Goal: Task Accomplishment & Management: Manage account settings

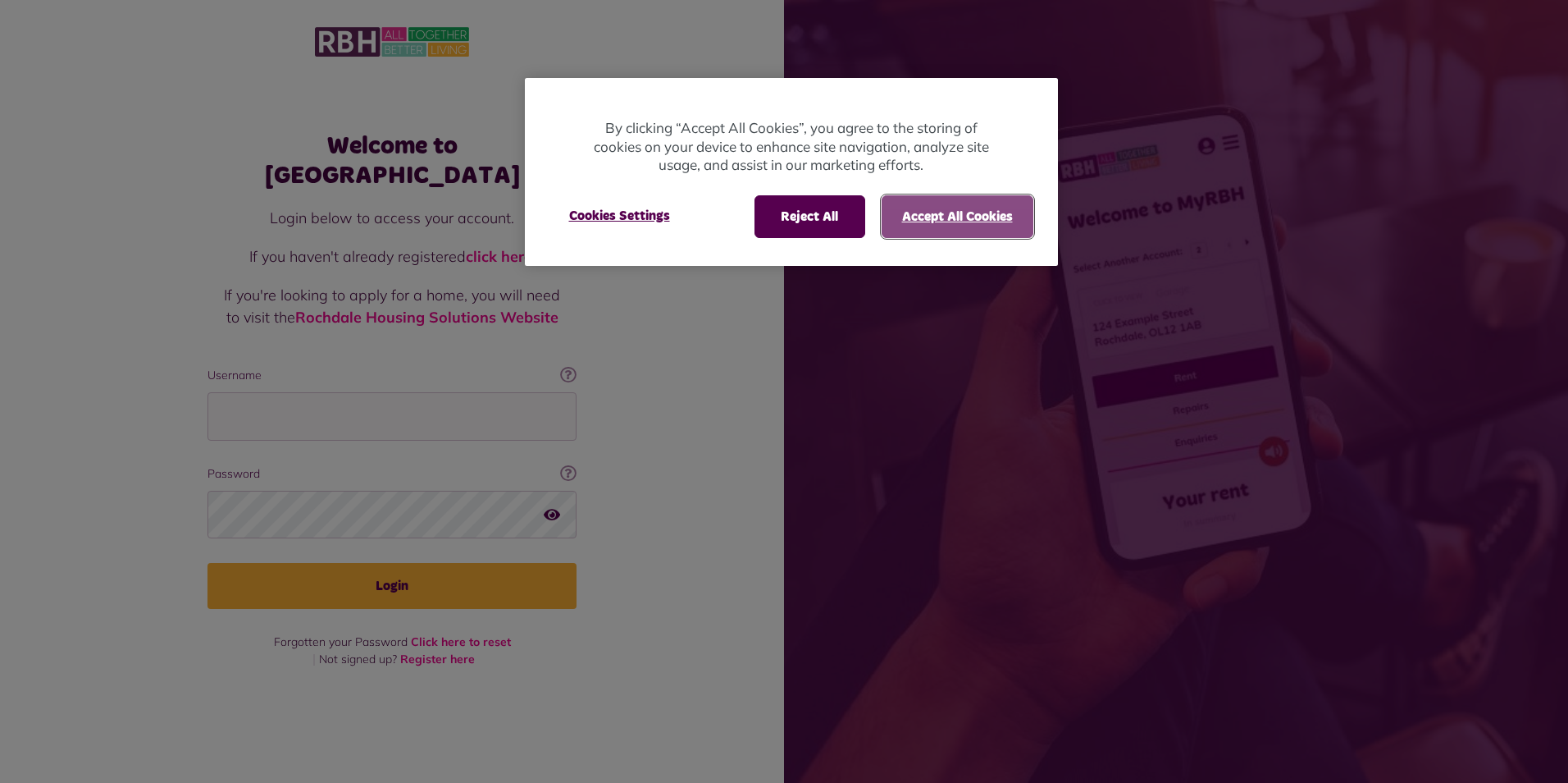
click at [954, 224] on button "Accept All Cookies" at bounding box center [957, 217] width 152 height 43
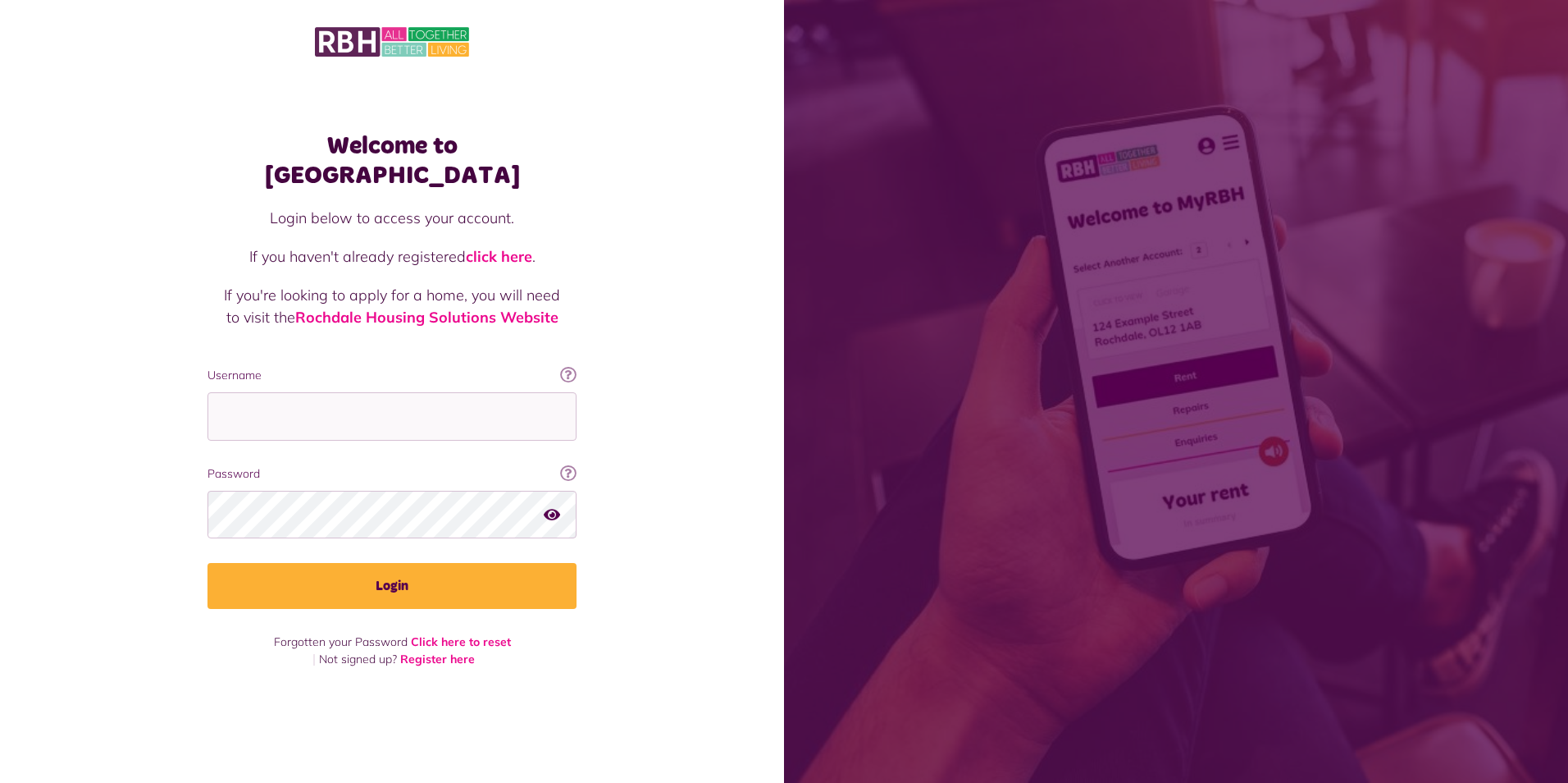
drag, startPoint x: 387, startPoint y: 395, endPoint x: 686, endPoint y: 268, distance: 324.9
click at [708, 261] on div "Welcome to MyRBH Login below to access your account. If you haven't already reg…" at bounding box center [392, 363] width 784 height 726
click at [334, 392] on input "Username" at bounding box center [391, 416] width 369 height 49
click at [289, 396] on input "Username" at bounding box center [391, 416] width 369 height 49
type input "*"
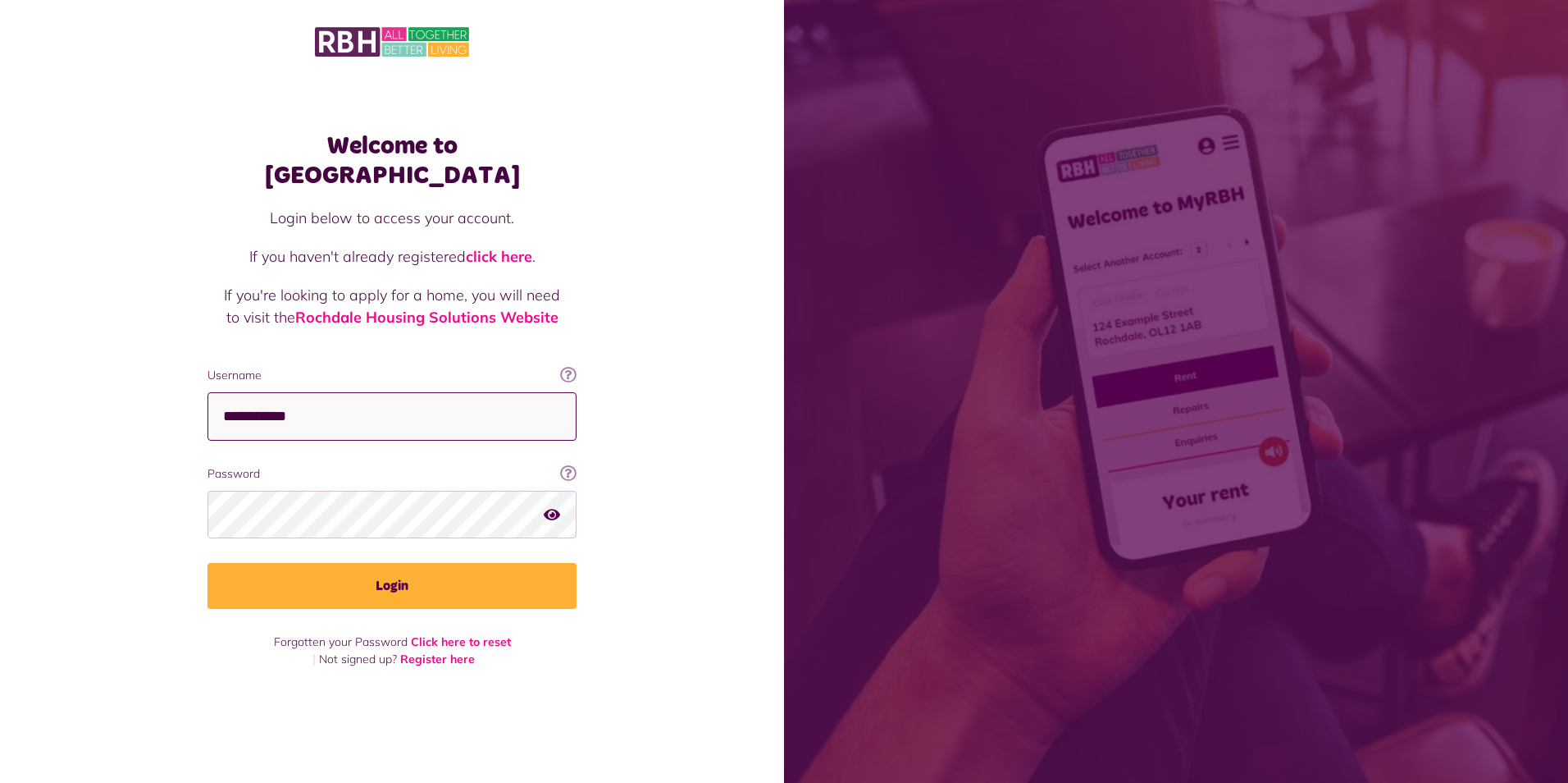
type input "**********"
click at [552, 498] on div at bounding box center [391, 515] width 369 height 49
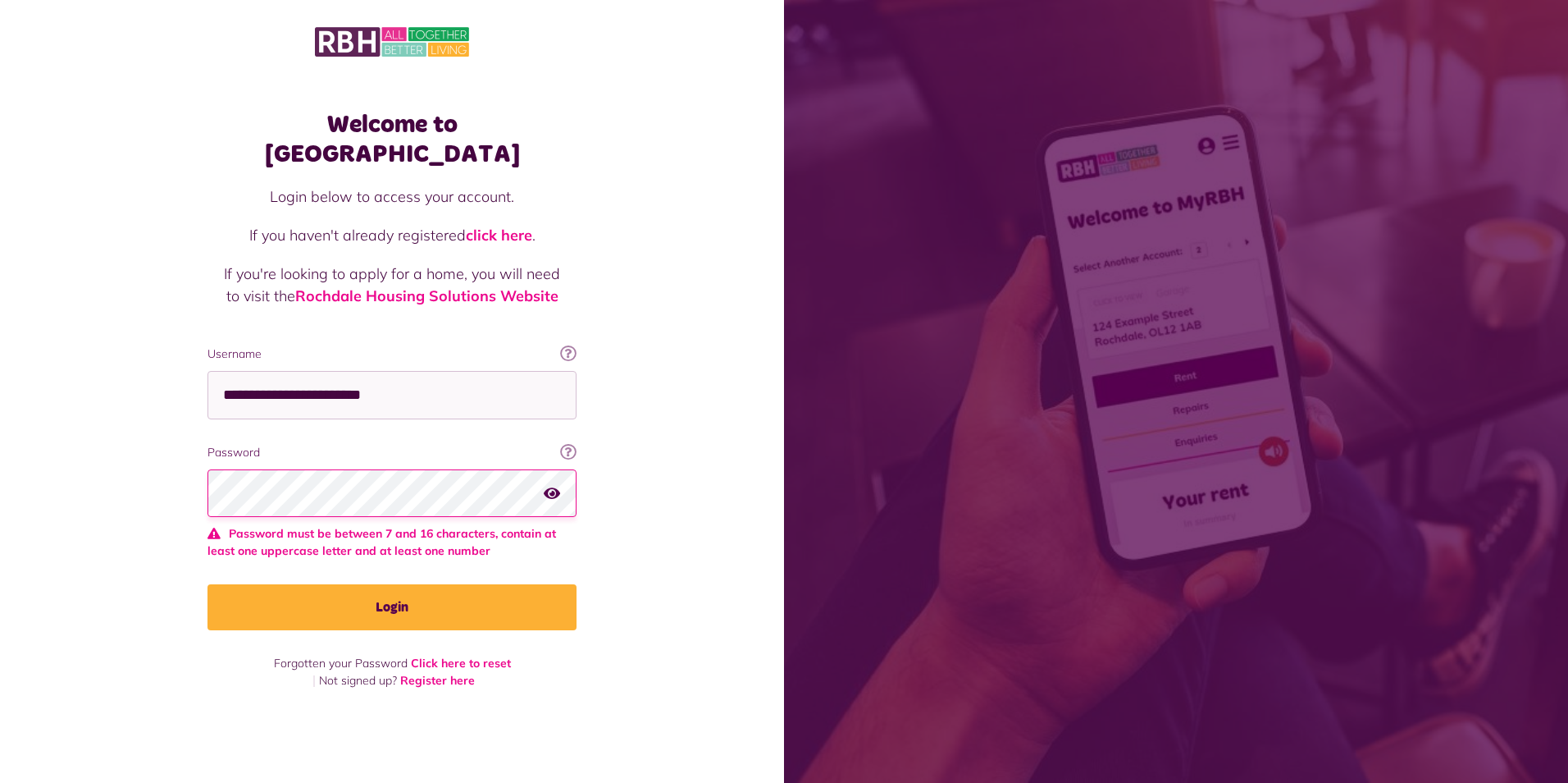
click at [552, 485] on icon "button" at bounding box center [552, 492] width 16 height 14
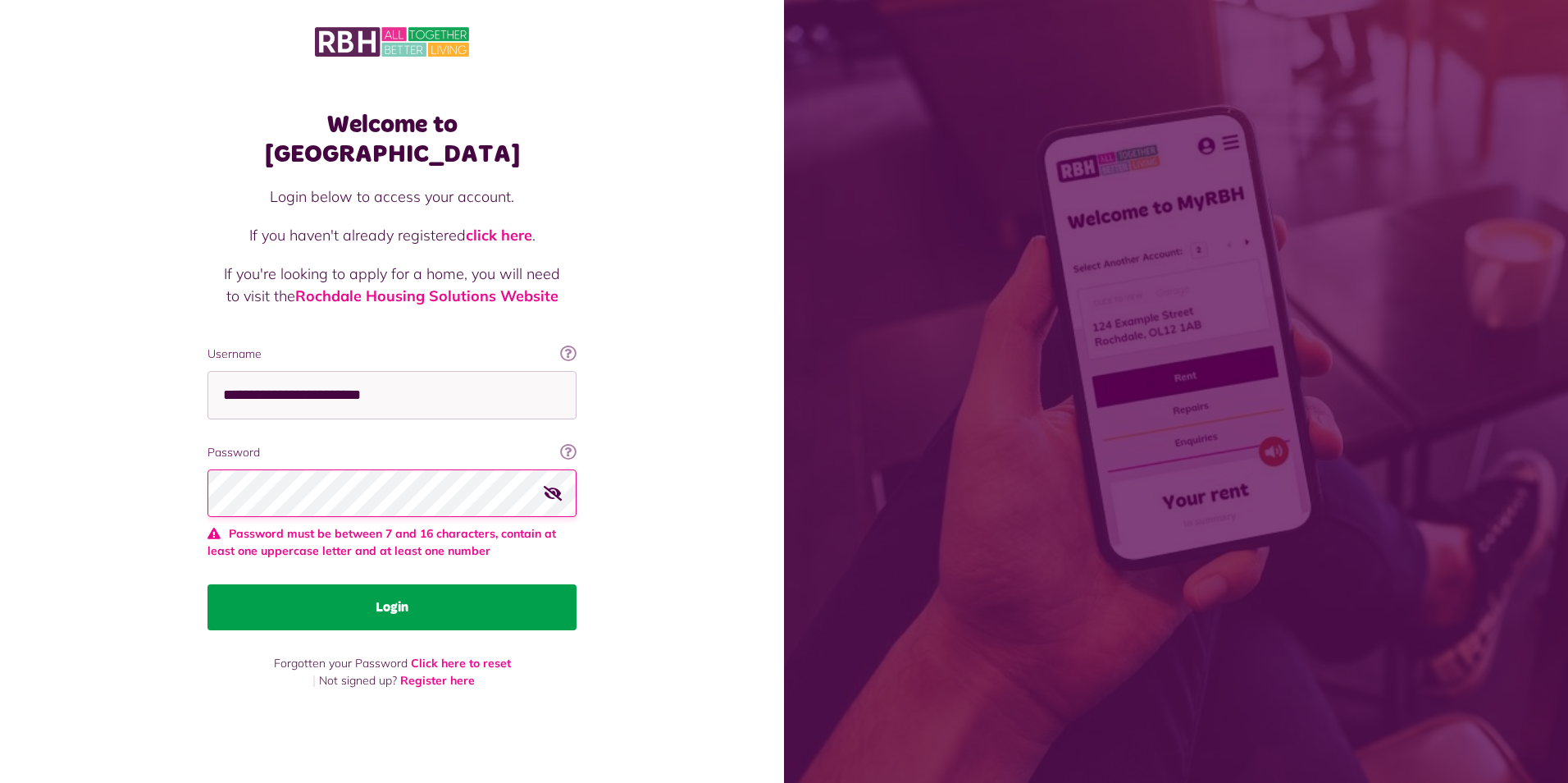
click at [408, 587] on button "Login" at bounding box center [391, 607] width 369 height 46
click at [395, 588] on button "Login" at bounding box center [391, 607] width 369 height 46
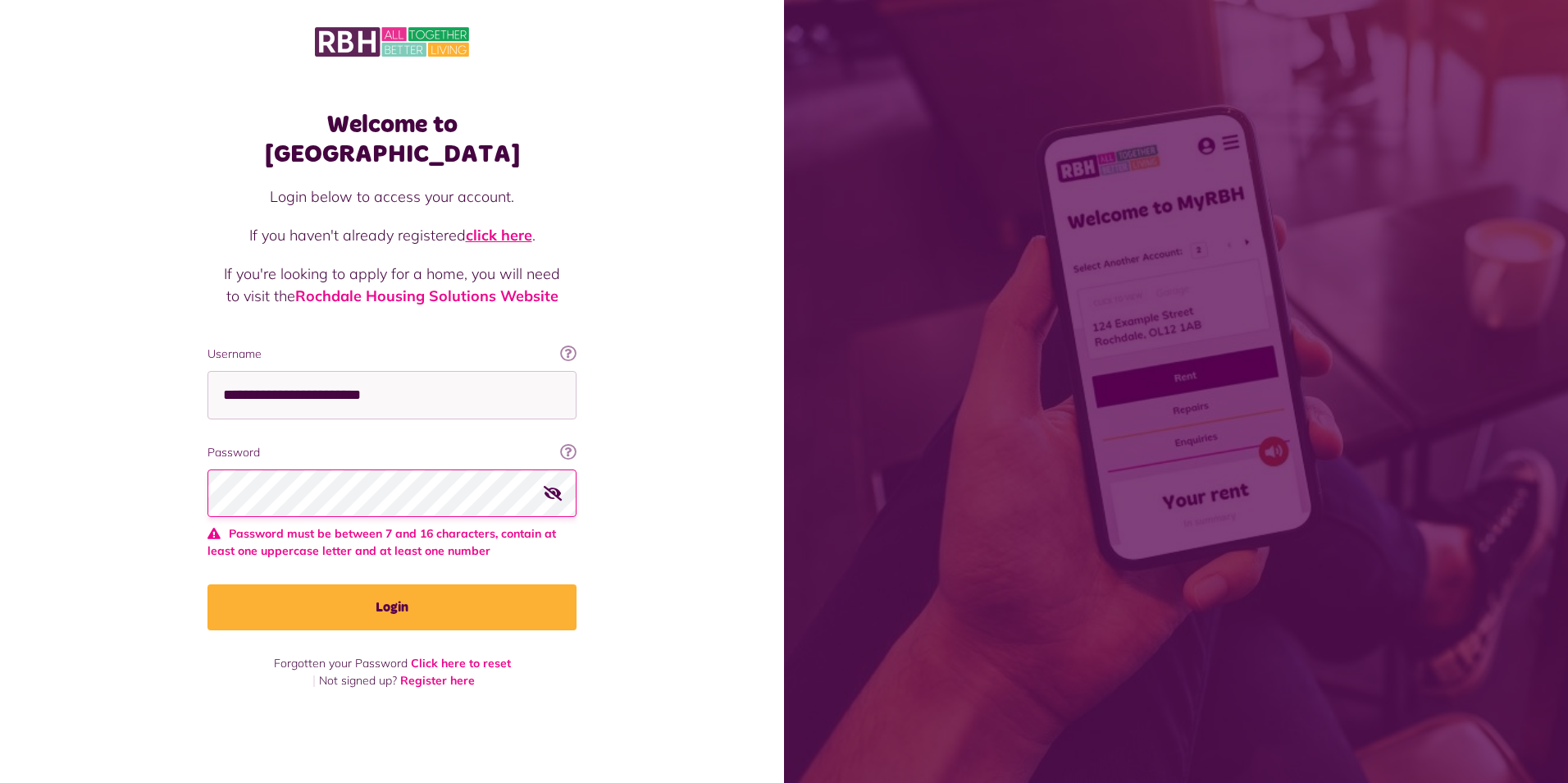
click at [518, 225] on link "click here" at bounding box center [499, 235] width 67 height 19
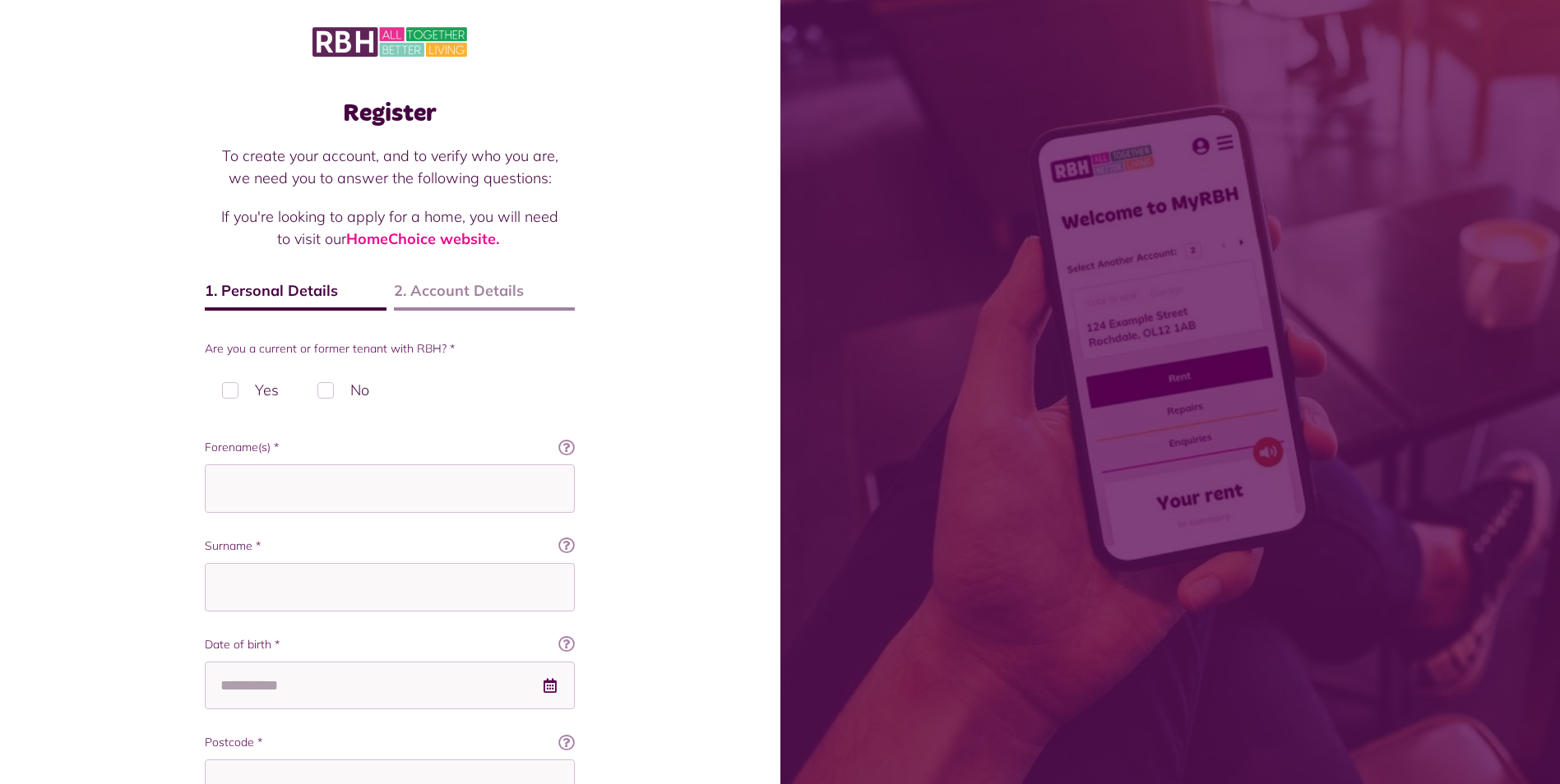
click at [325, 390] on label "No" at bounding box center [343, 389] width 86 height 49
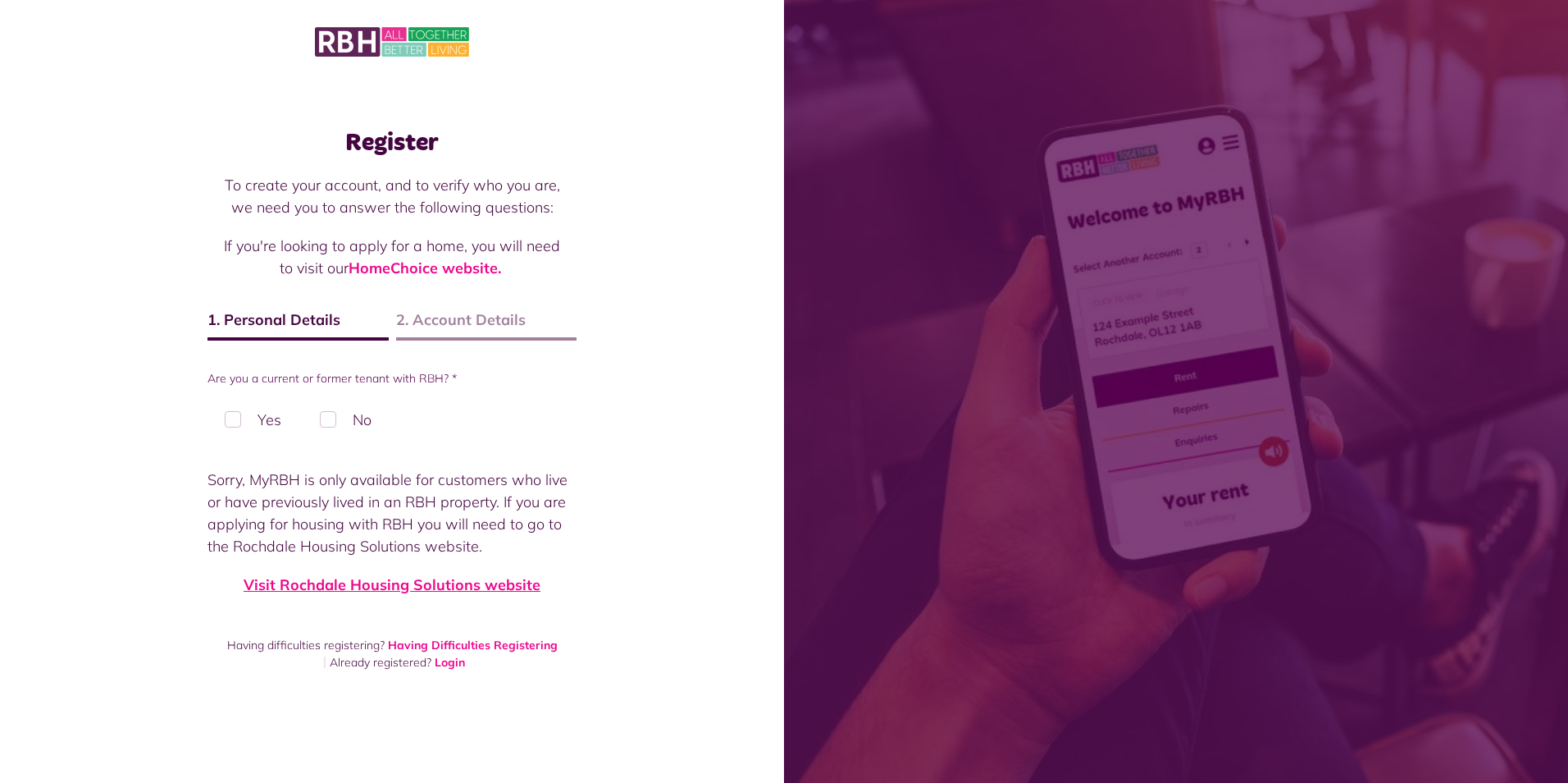
click at [466, 585] on link "Visit Rochdale Housing Solutions website" at bounding box center [391, 585] width 297 height 19
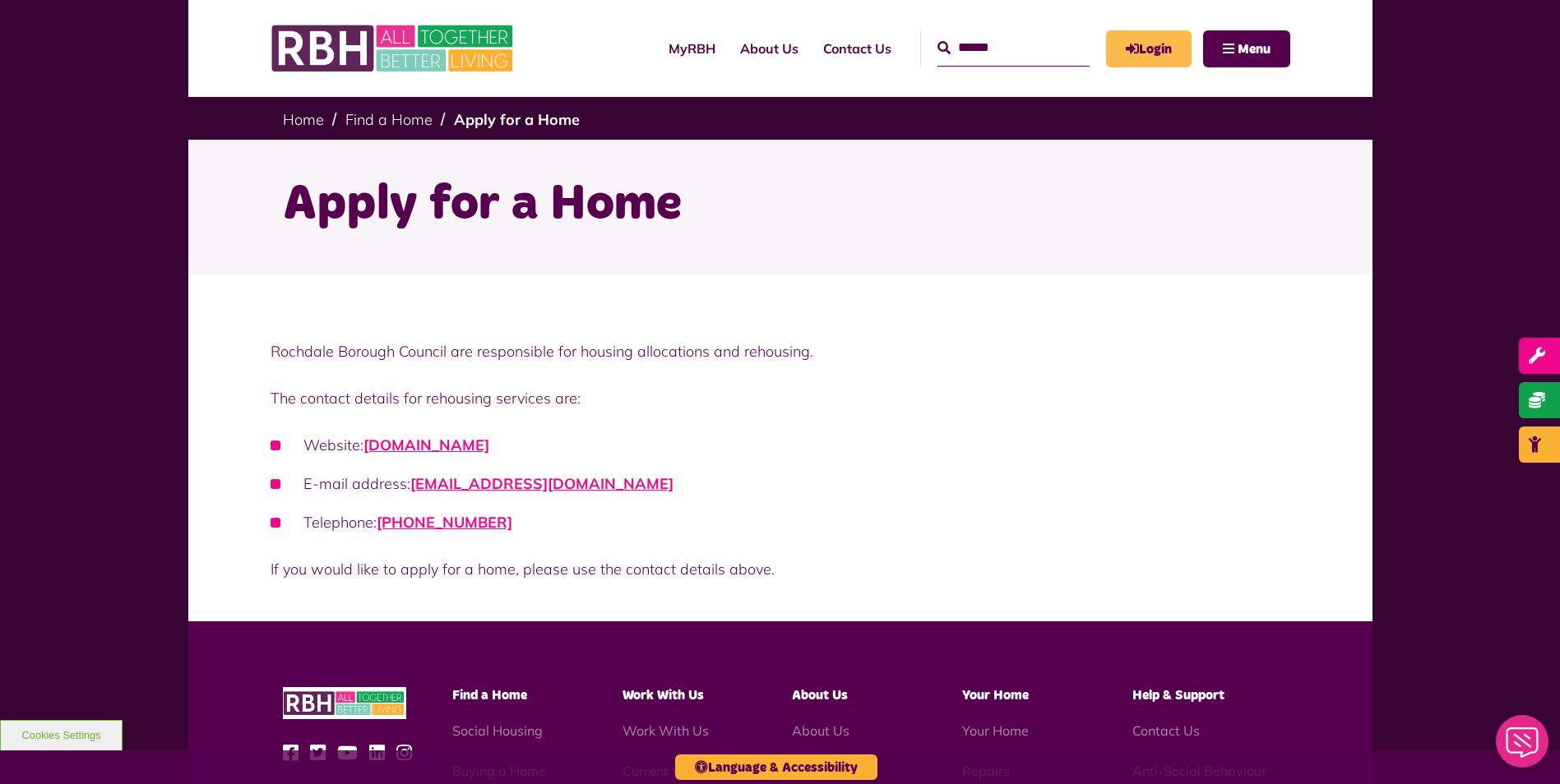
click at [1146, 46] on link "Login" at bounding box center [1148, 49] width 85 height 37
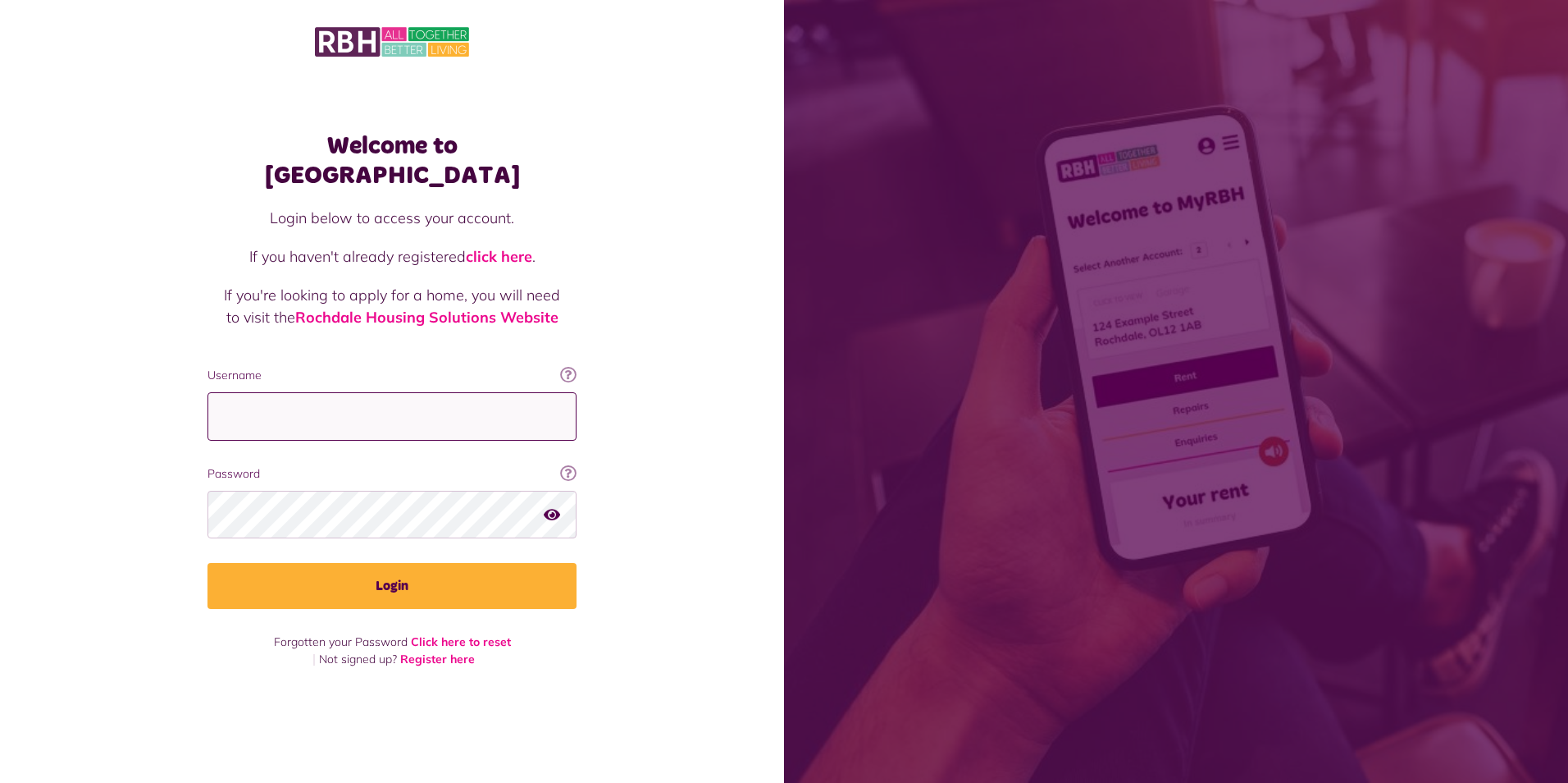
click at [296, 406] on input "Username" at bounding box center [391, 416] width 369 height 49
type input "**********"
click at [550, 499] on div at bounding box center [391, 515] width 369 height 49
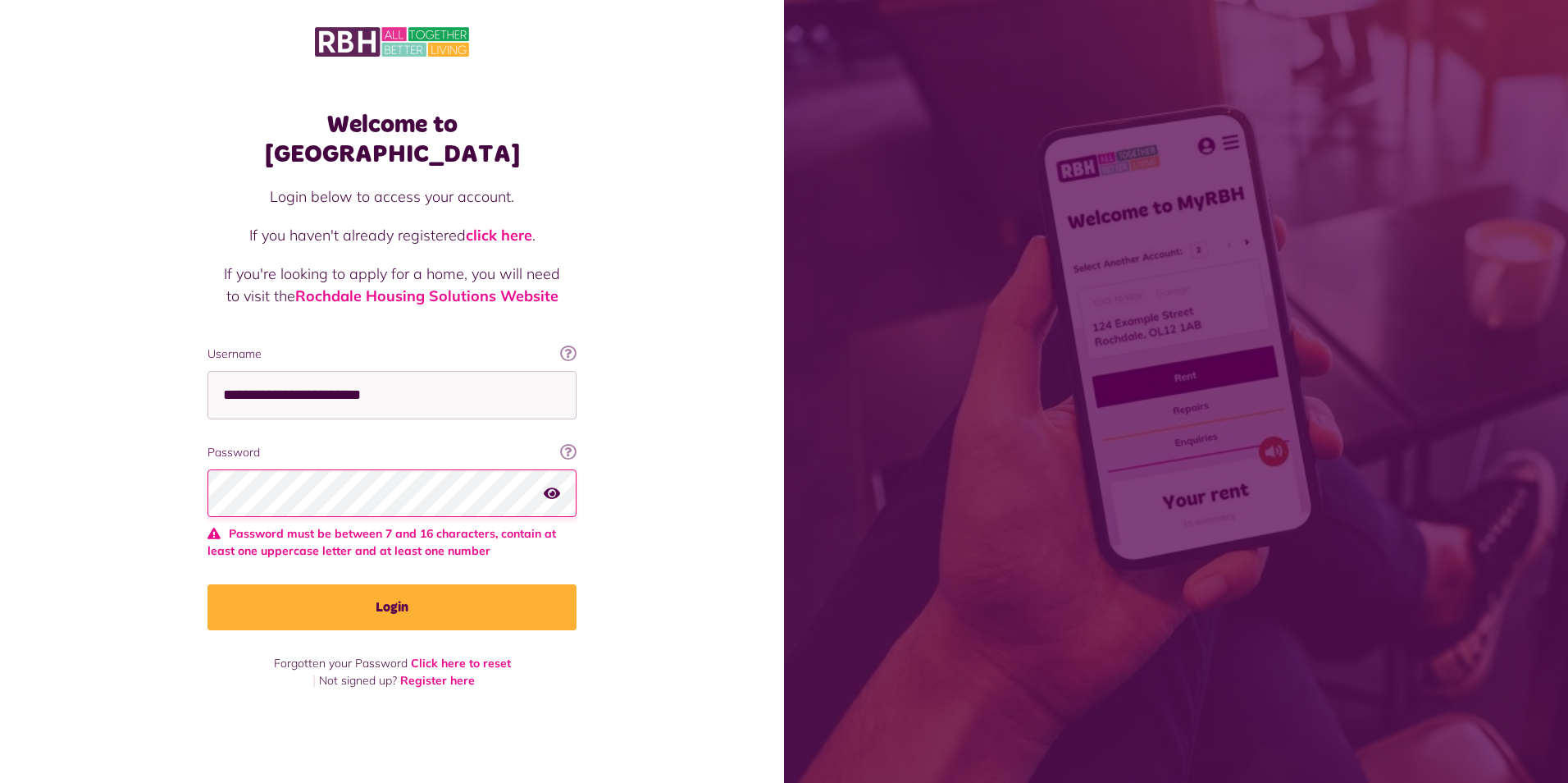
click at [554, 485] on icon "button" at bounding box center [552, 492] width 16 height 14
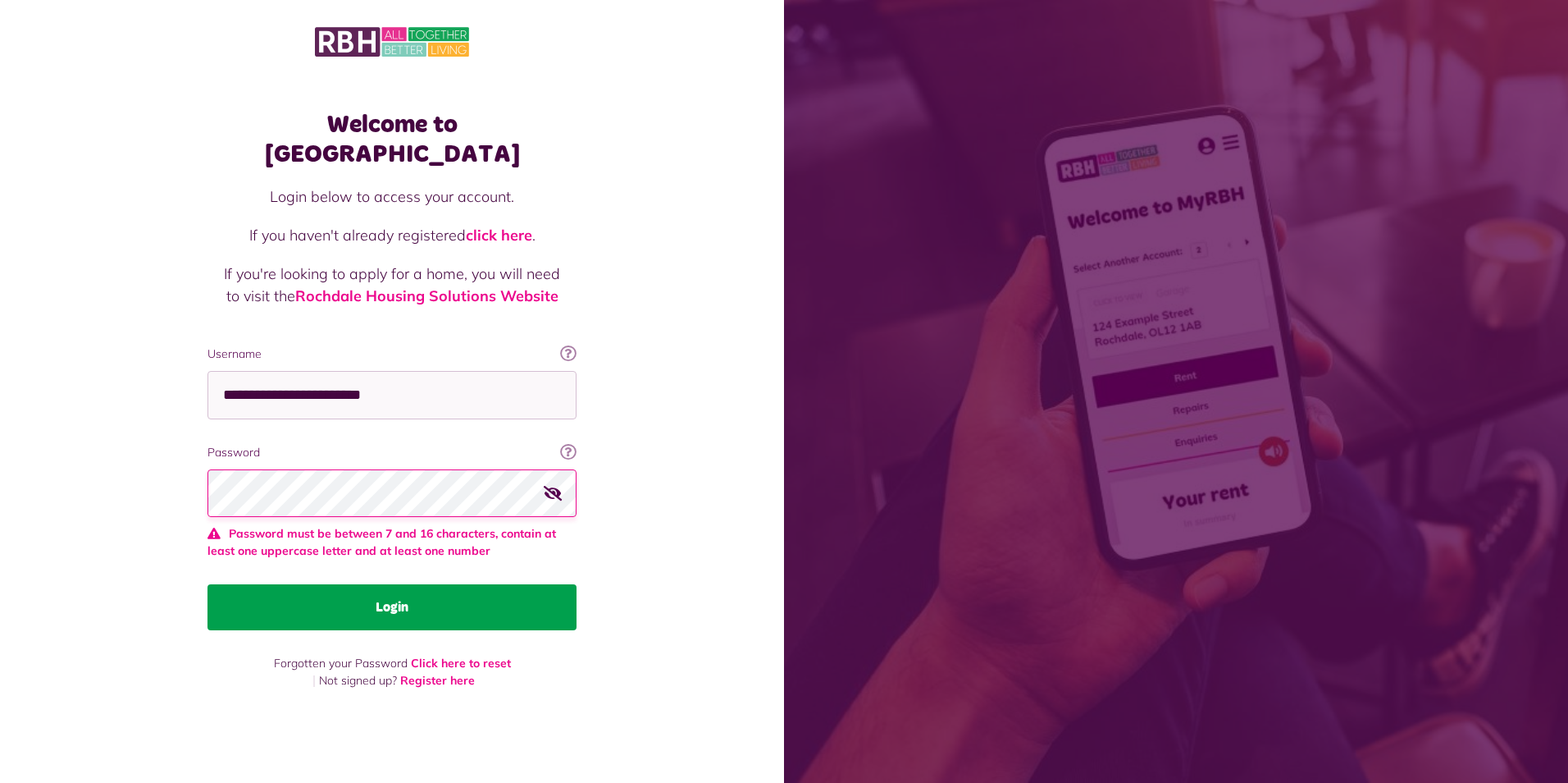
click at [406, 596] on button "Login" at bounding box center [391, 607] width 369 height 46
click at [405, 595] on button "Login" at bounding box center [391, 607] width 369 height 46
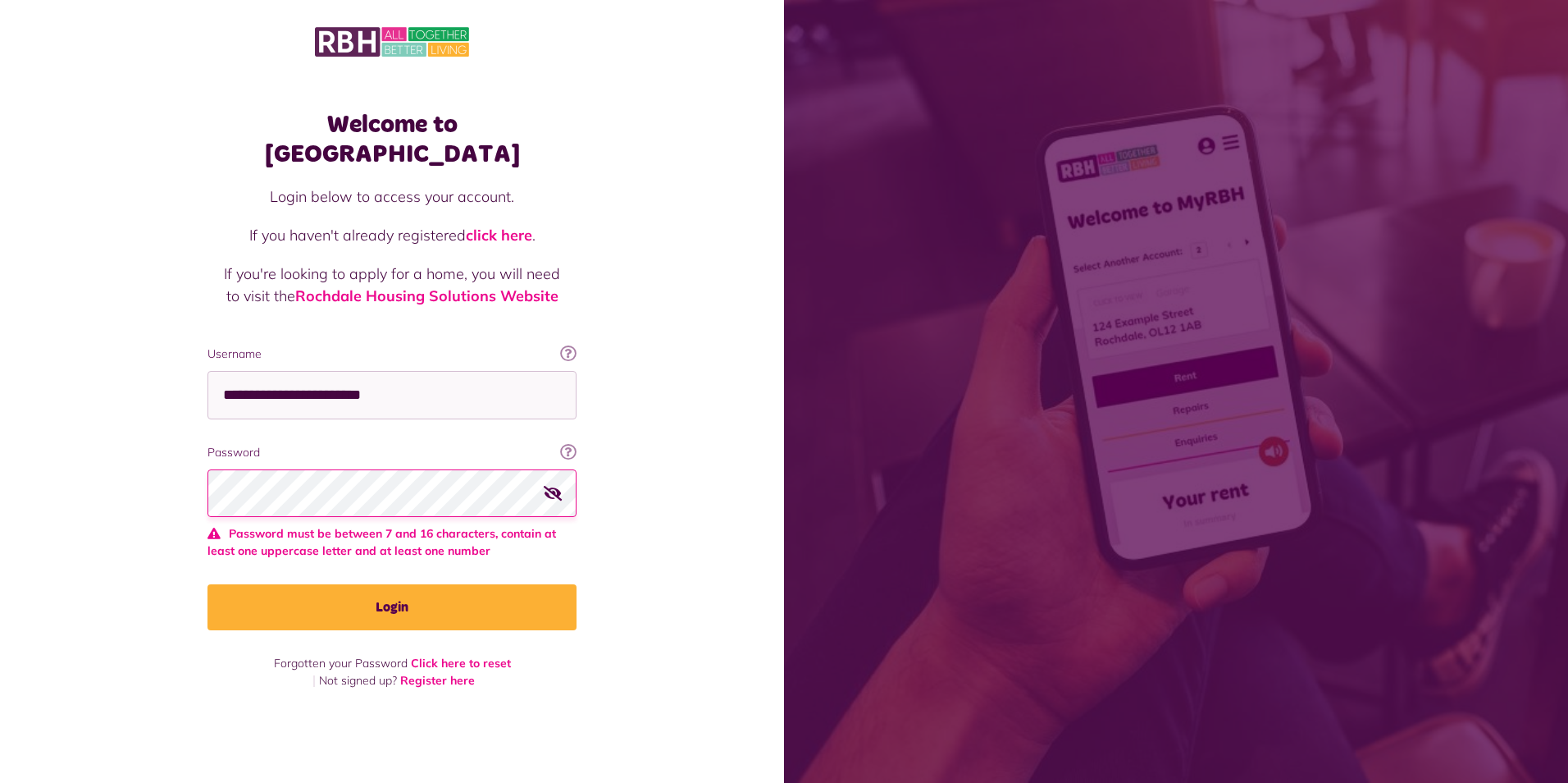
click at [557, 485] on icon "button" at bounding box center [554, 492] width 19 height 14
click at [557, 485] on icon "button" at bounding box center [552, 492] width 16 height 14
click at [483, 656] on link "Click here to reset" at bounding box center [461, 663] width 100 height 14
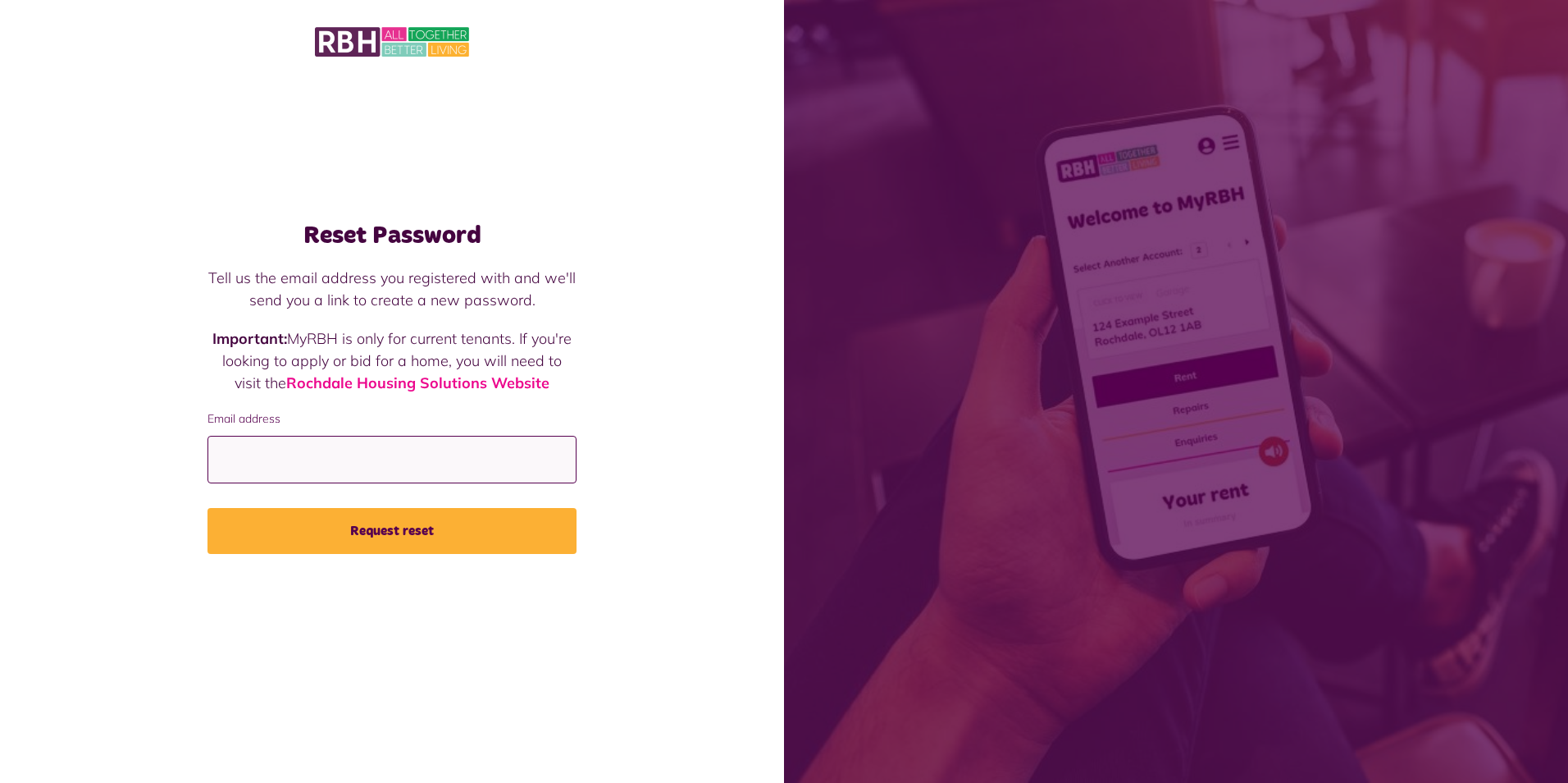
click at [291, 455] on input "Email address" at bounding box center [391, 459] width 369 height 49
type input "**********"
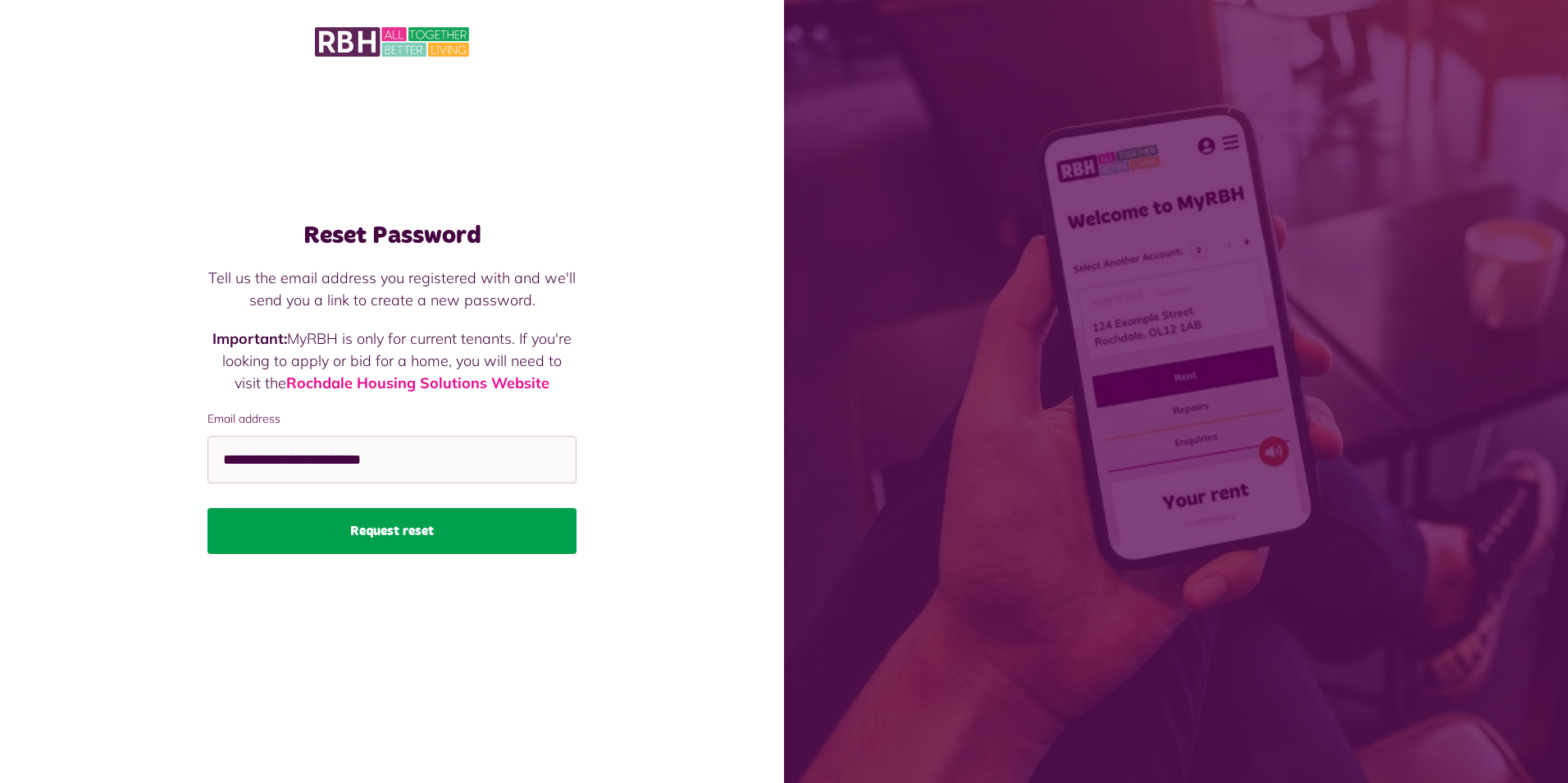
click at [387, 550] on button "Request reset" at bounding box center [391, 531] width 369 height 46
